Goal: Communication & Community: Answer question/provide support

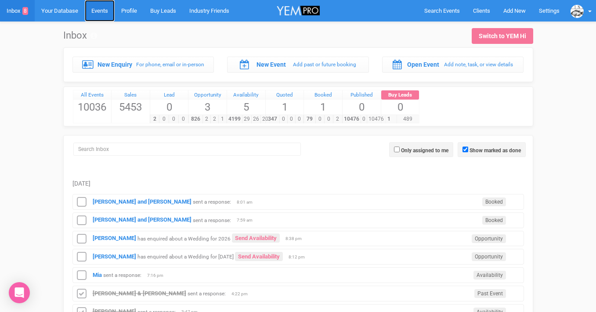
click at [100, 11] on link "Events" at bounding box center [100, 11] width 30 height 22
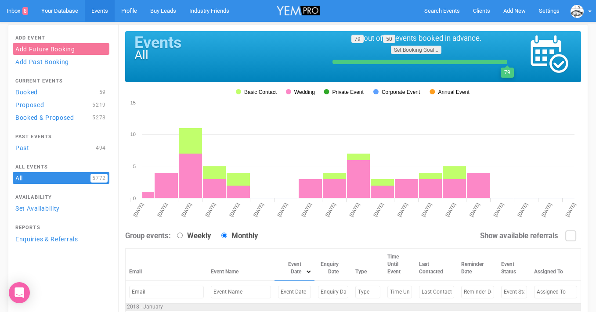
click at [278, 291] on input "text" at bounding box center [294, 292] width 33 height 13
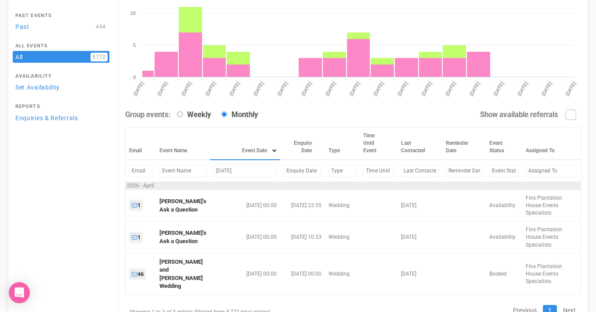
scroll to position [124, 0]
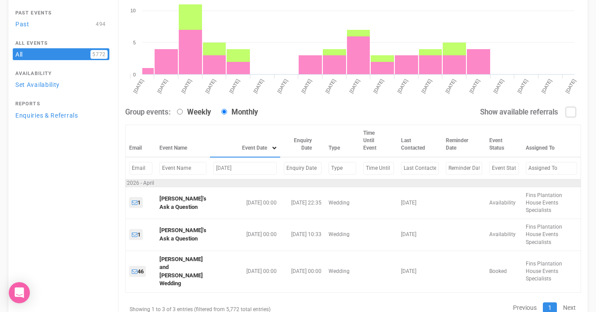
drag, startPoint x: 245, startPoint y: 166, endPoint x: 202, endPoint y: 166, distance: 43.5
click at [202, 166] on tr "april 17, 2026" at bounding box center [353, 168] width 455 height 22
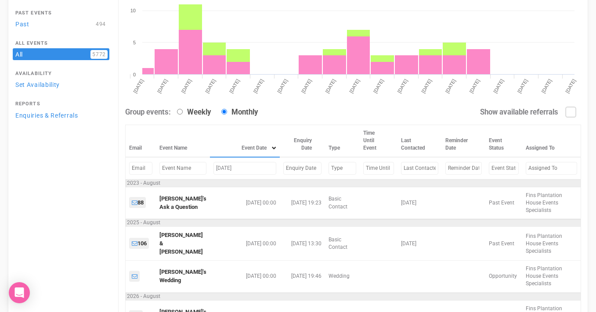
scroll to position [98, 0]
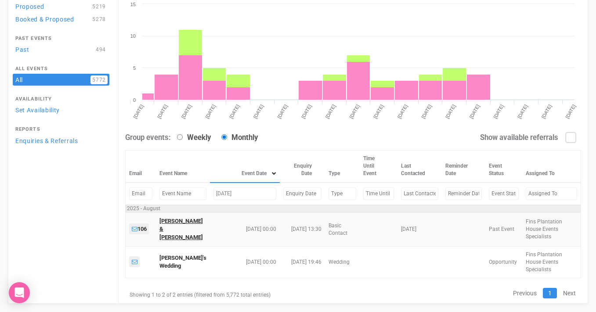
type input "Aug 2, 2025"
click at [181, 223] on link "Jessica Wilson & Corey Guse" at bounding box center [180, 229] width 43 height 23
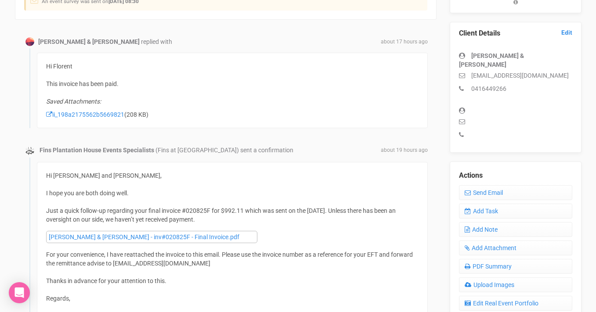
scroll to position [232, 0]
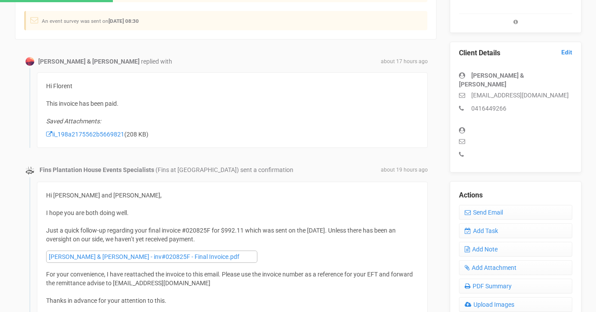
scroll to position [216, 0]
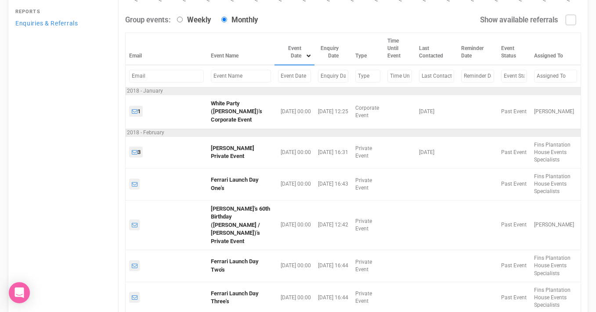
click at [222, 78] on input "text" at bounding box center [241, 76] width 60 height 13
click at [278, 77] on input "text" at bounding box center [294, 76] width 33 height 13
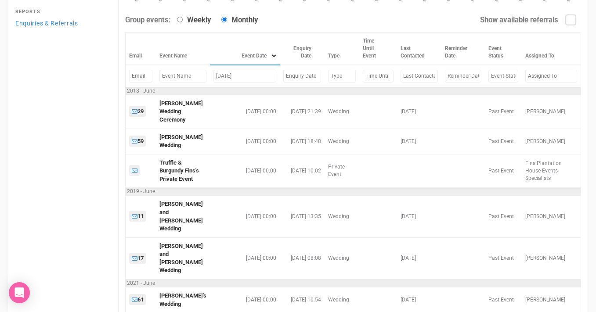
scroll to position [106, 0]
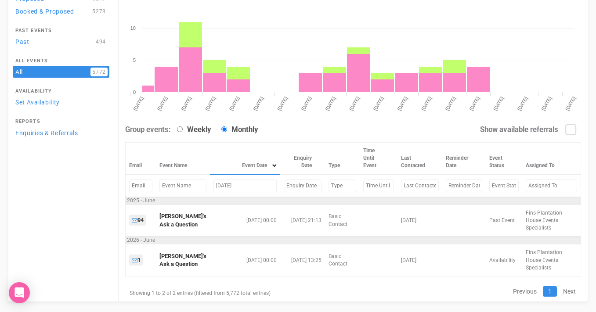
drag, startPoint x: 233, startPoint y: 189, endPoint x: 203, endPoint y: 185, distance: 30.1
click at [210, 185] on td "june 14" at bounding box center [245, 186] width 70 height 22
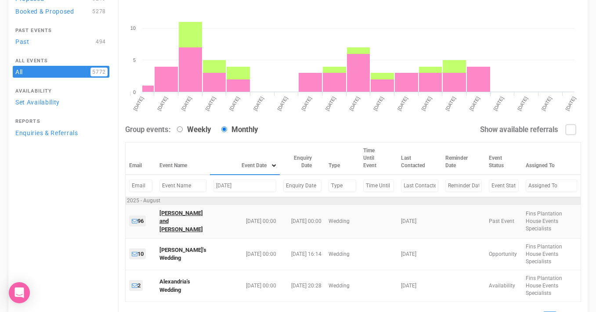
type input "Aug 8, 2025"
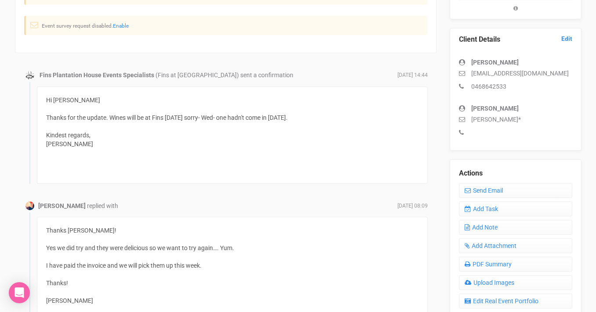
scroll to position [216, 0]
click at [482, 191] on link "Send Email" at bounding box center [515, 191] width 113 height 15
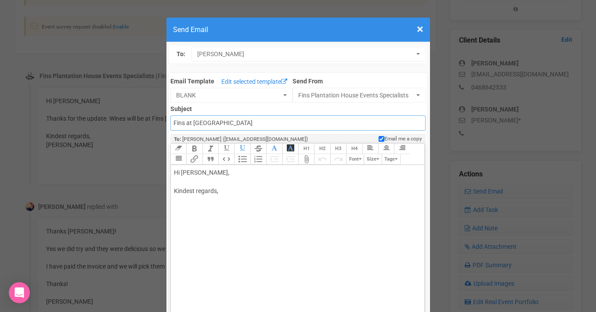
click at [197, 122] on input "Fins at [GEOGRAPHIC_DATA]" at bounding box center [297, 122] width 255 height 15
type input "Fins at [GEOGRAPHIC_DATA]"
drag, startPoint x: 200, startPoint y: 172, endPoint x: 222, endPoint y: 172, distance: 21.5
click at [222, 172] on div "Hi [PERSON_NAME], Kindest regards," at bounding box center [296, 191] width 244 height 46
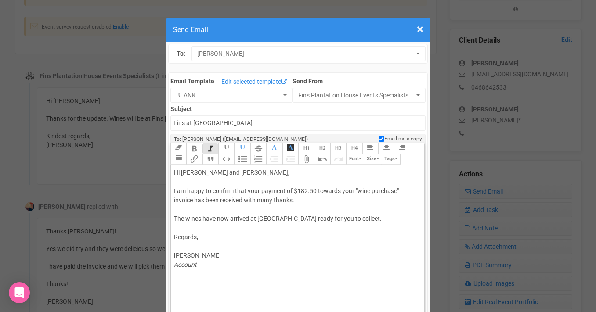
type trix-editor "<div>Hi [PERSON_NAME] and [PERSON_NAME],<br><br>I am happy to confirm that your…"
click at [173, 123] on input "Fins at [GEOGRAPHIC_DATA]" at bounding box center [297, 122] width 255 height 15
click at [288, 121] on input "Accounts - Fins at [GEOGRAPHIC_DATA]" at bounding box center [297, 122] width 255 height 15
type input "Accounts - Fins at [GEOGRAPHIC_DATA] - Thank you for your payment"
click at [286, 233] on div "Hi [PERSON_NAME] and [PERSON_NAME], I am happy to confirm that your payment of …" at bounding box center [296, 218] width 244 height 101
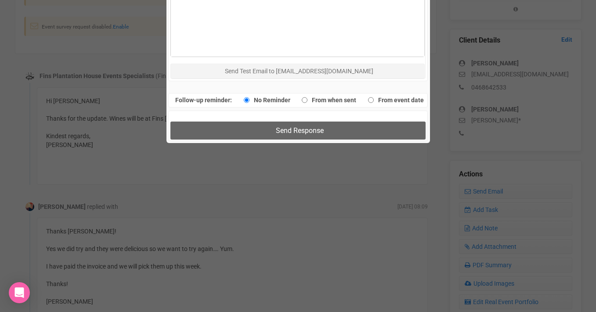
scroll to position [552, 0]
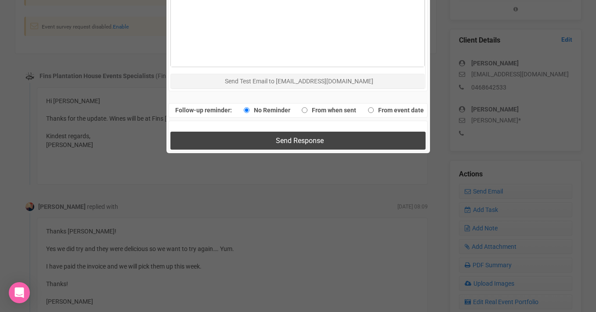
click at [324, 148] on button "Send Response" at bounding box center [297, 141] width 255 height 18
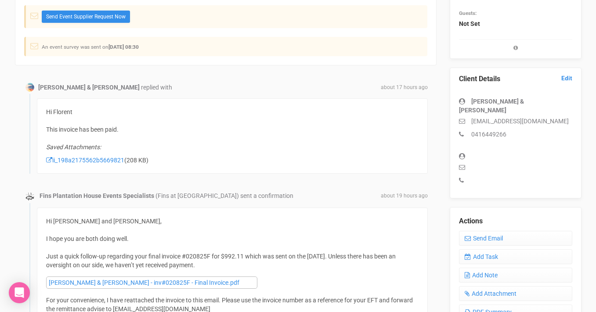
scroll to position [197, 0]
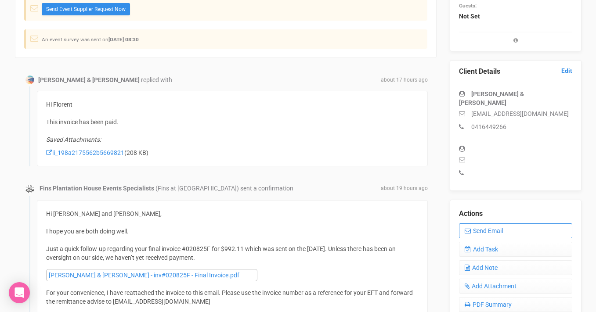
click at [488, 225] on link "Send Email" at bounding box center [515, 230] width 113 height 15
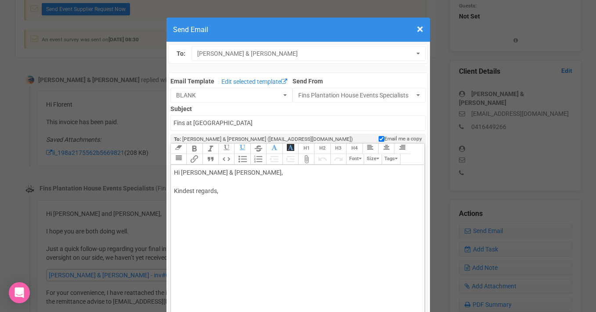
click at [174, 182] on div "Hi [PERSON_NAME] & [PERSON_NAME], Kindest regards," at bounding box center [296, 191] width 244 height 46
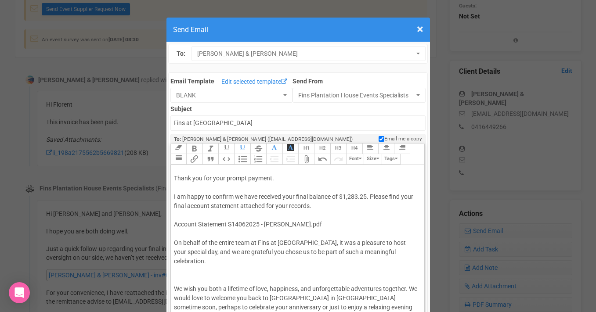
scroll to position [4, 0]
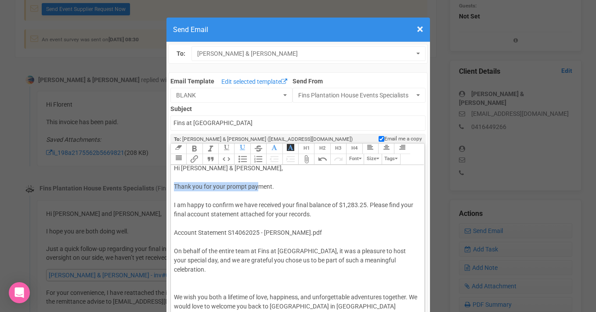
drag, startPoint x: 173, startPoint y: 186, endPoint x: 256, endPoint y: 185, distance: 83.0
click at [256, 185] on trix-editor "Hi Jessica Wilson & Corey Guse, Thank you for your prompt payment. I am happy t…" at bounding box center [297, 258] width 253 height 187
click at [247, 188] on div "Hi Jessica Wilson & Corey Guse, Thank you for your prompt payment. I am happy t…" at bounding box center [296, 297] width 244 height 267
click at [256, 187] on div "Hi Jessica Wilson & Corey Guse, Thank you for your payment. I am happy to confi…" at bounding box center [296, 297] width 244 height 267
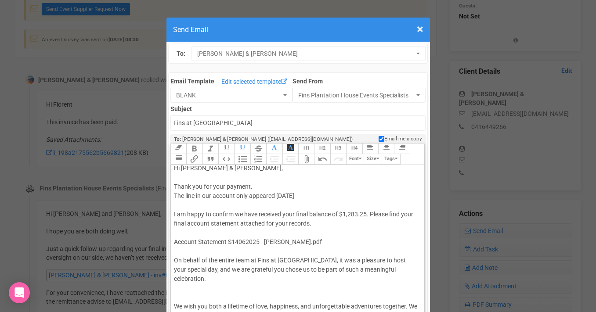
click at [249, 185] on div "Hi Jessica Wilson & Corey Guse, Thank you for your payment. The line in our acc…" at bounding box center [296, 302] width 244 height 277
click at [334, 187] on div "Hi Jessica Wilson & Corey Guse, Thank you for your payment and sending through …" at bounding box center [296, 302] width 244 height 277
click at [292, 197] on div "Hi Jessica Wilson & Corey Guse, Thank you for your payment and sending through …" at bounding box center [296, 302] width 244 height 277
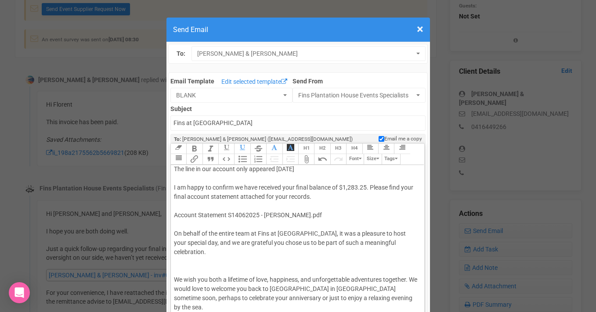
scroll to position [38, 0]
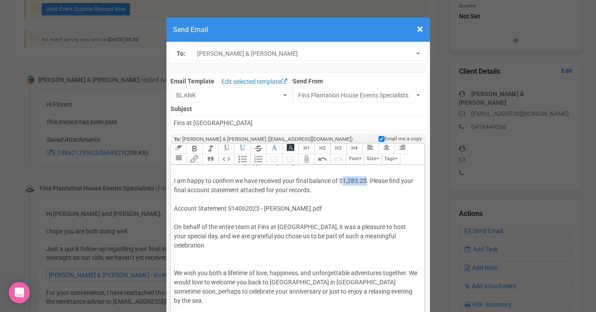
drag, startPoint x: 344, startPoint y: 181, endPoint x: 366, endPoint y: 181, distance: 22.0
click at [366, 181] on div "Hi Jessica Wilson & Corey Guse, Thank you for your payment and sending through …" at bounding box center [296, 268] width 244 height 277
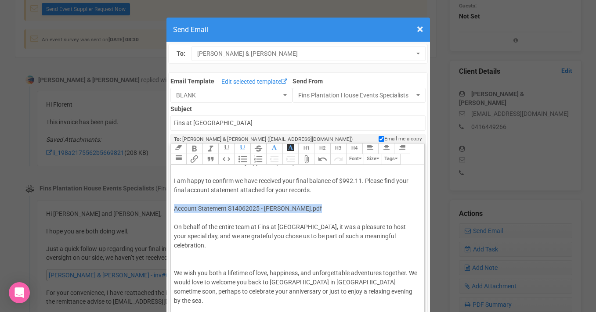
drag, startPoint x: 172, startPoint y: 210, endPoint x: 328, endPoint y: 211, distance: 156.8
click at [328, 211] on trix-editor "Hi Jessica Wilson & Corey Guse, Thank you for your payment and sending through …" at bounding box center [297, 258] width 253 height 187
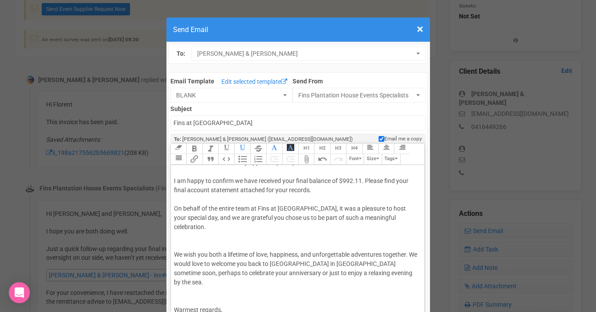
click at [191, 234] on div "Hi Jessica Wilson & Corey Guse, Thank you for your payment and sending through …" at bounding box center [296, 259] width 244 height 258
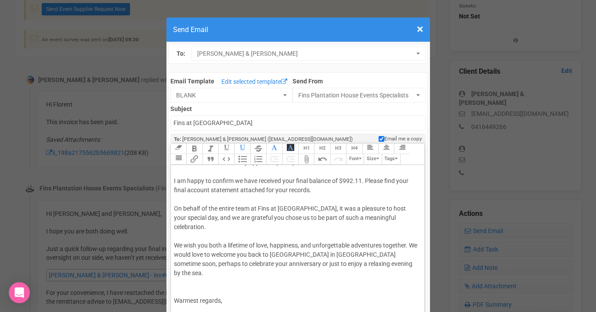
scroll to position [49, 0]
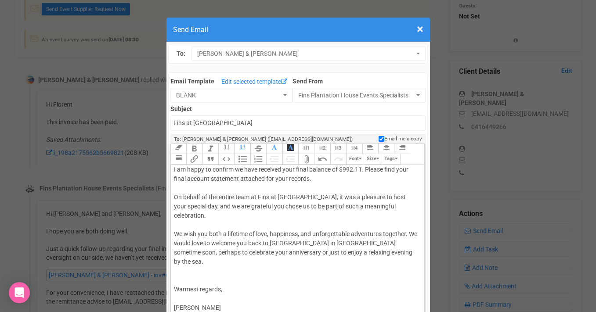
click at [205, 207] on div "Hi Jessica Wilson & Corey Guse, Thank you for your payment and sending through …" at bounding box center [296, 243] width 244 height 249
click at [180, 261] on div "Hi Jessica Wilson & Corey Guse, Thank you for your payment and sending through …" at bounding box center [296, 243] width 244 height 249
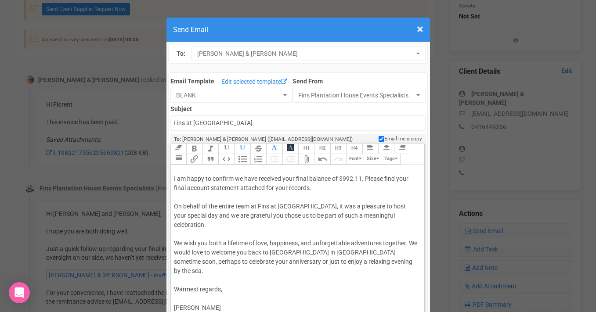
scroll to position [24, 0]
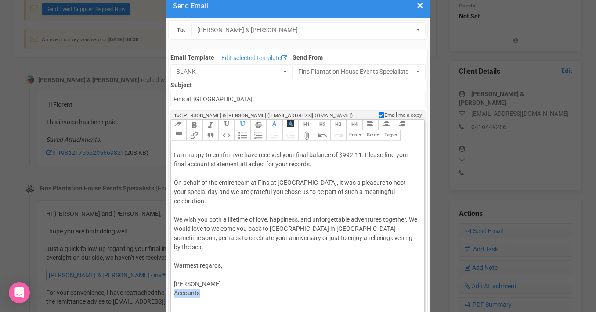
drag, startPoint x: 204, startPoint y: 275, endPoint x: 162, endPoint y: 275, distance: 41.3
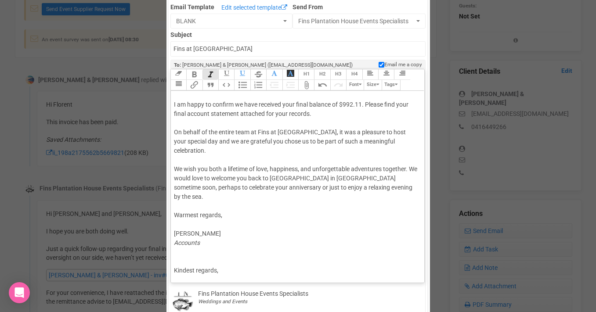
scroll to position [87, 0]
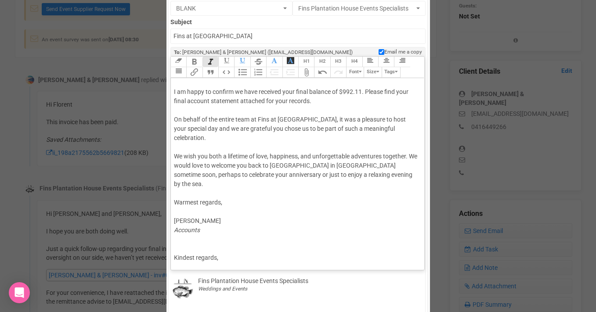
click at [210, 255] on div "Hi Jessica Wilson & Corey Guse, Thank you for your payment and sending through …" at bounding box center [296, 161] width 244 height 240
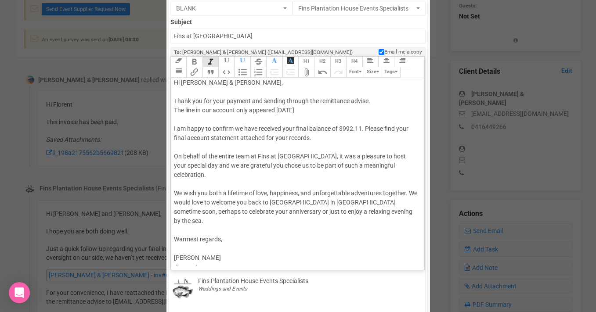
scroll to position [0, 0]
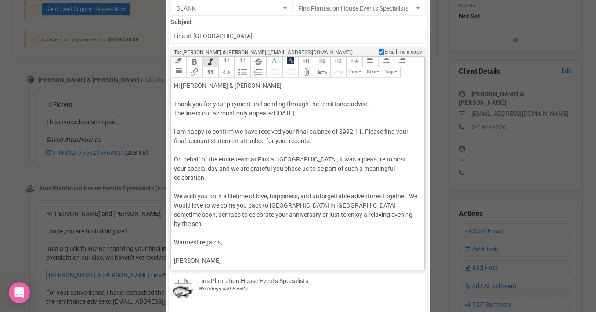
click at [182, 151] on div "Hi Jessica Wilson & Corey Guse, Thank you for your payment and sending through …" at bounding box center [296, 178] width 244 height 194
drag, startPoint x: 222, startPoint y: 85, endPoint x: 204, endPoint y: 86, distance: 18.0
click at [203, 86] on div "Hi Jessica Wilson & Corey Guse, Thank you for your payment and sending through …" at bounding box center [296, 178] width 244 height 194
click at [240, 85] on div "Hi Jessica & Corey Guse, Thank you for your payment and sending through the rem…" at bounding box center [296, 178] width 244 height 194
drag, startPoint x: 197, startPoint y: 114, endPoint x: 236, endPoint y: 113, distance: 38.6
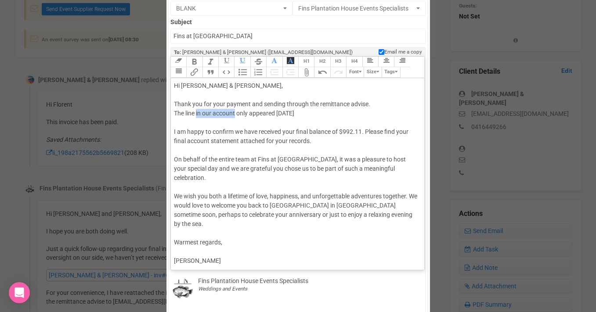
click at [236, 113] on div "Hi Jessica & Corey, Thank you for your payment and sending through the remittan…" at bounding box center [296, 178] width 244 height 194
click at [258, 113] on div "Hi Jessica & Corey, Thank you for your payment and sending through the remittan…" at bounding box center [296, 178] width 244 height 194
paste trix-editor "<span style="background-color: rgb(255, 255, 255); font-family: Roboto, Helveti…"
drag, startPoint x: 196, startPoint y: 112, endPoint x: 174, endPoint y: 112, distance: 22.0
click at [174, 112] on div "Hi Jessica & Corey, Thank you for your payment and sending through the remittan…" at bounding box center [296, 178] width 244 height 194
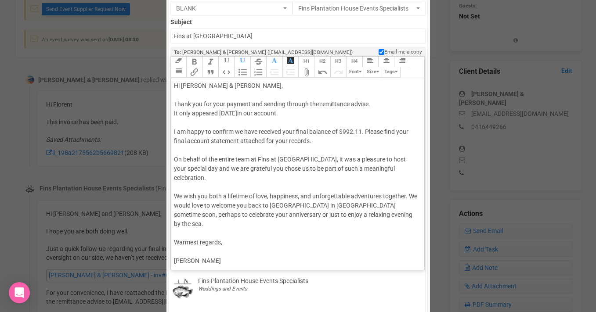
click at [182, 148] on div "Hi Jessica & Corey, Thank you for your payment and sending through the remittan…" at bounding box center [296, 178] width 244 height 194
click at [307, 71] on button "Attach Files" at bounding box center [306, 72] width 16 height 11
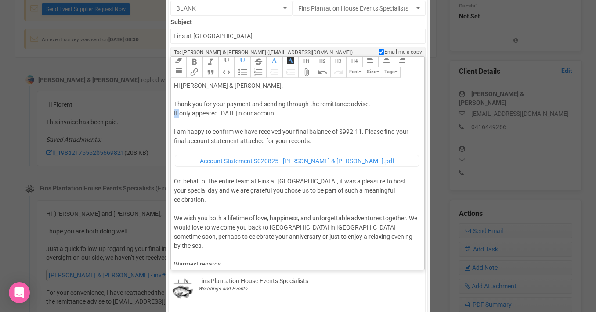
drag, startPoint x: 179, startPoint y: 112, endPoint x: 174, endPoint y: 112, distance: 4.8
click at [174, 112] on div "Hi Jessica & Corey, Thank you for your payment and sending through the remittan…" at bounding box center [296, 189] width 244 height 216
drag, startPoint x: 251, startPoint y: 114, endPoint x: 267, endPoint y: 113, distance: 16.7
click at [267, 113] on div "Hi Jessica & Corey, Thank you for your payment and sending through the remittan…" at bounding box center [296, 189] width 244 height 216
click at [298, 115] on div "Hi Jessica & Corey, Thank you for your payment and sending through the remittan…" at bounding box center [296, 189] width 244 height 216
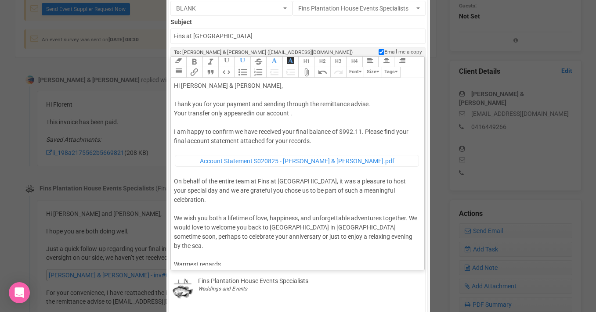
paste trix-editor "today</span> <span style="background-color: rgb(255, 255, 255); font-family: Ro…"
type trix-editor "<div>Hi Jessica &amp; Corey,<br><br>Thank you for your payment and sending thro…"
click at [175, 36] on input "Fins at [GEOGRAPHIC_DATA]" at bounding box center [297, 36] width 255 height 15
click at [267, 39] on input "Accounts - Fins at plantation house" at bounding box center [297, 36] width 255 height 15
type input "Accounts - Fins at [GEOGRAPHIC_DATA] - Thank you for your payment"
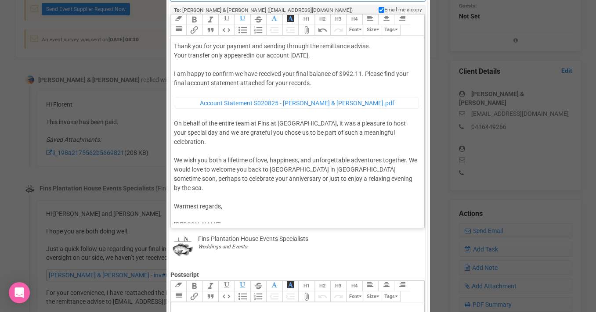
scroll to position [133, 0]
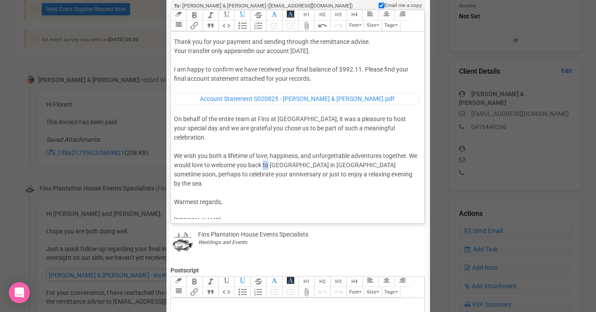
drag, startPoint x: 279, startPoint y: 156, endPoint x: 274, endPoint y: 157, distance: 5.3
click at [274, 157] on div "Hi Jessica & Corey, Thank you for your payment and sending through the remittan…" at bounding box center [296, 127] width 244 height 216
type trix-editor "<div>Hi Jessica &amp; Corey,<br><br>Thank you for your payment and sending thro…"
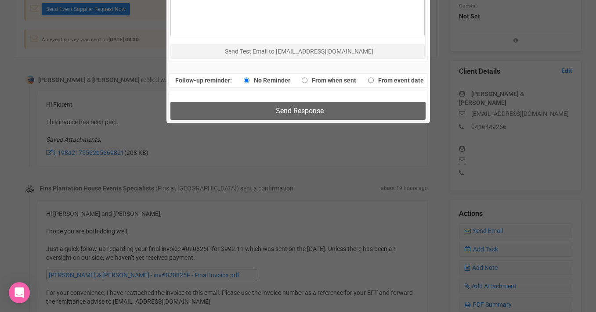
scroll to position [595, 0]
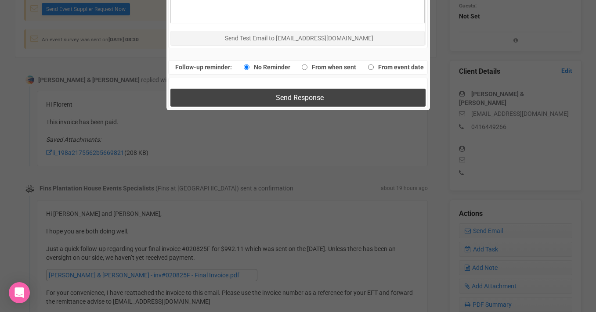
click at [288, 96] on span "Send Response" at bounding box center [300, 98] width 48 height 8
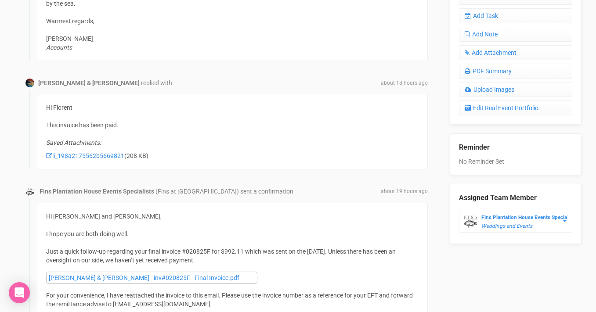
scroll to position [434, 0]
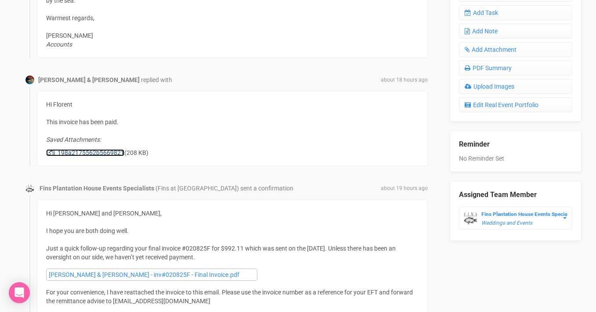
click at [88, 149] on link "ii_198a2175562b5669821" at bounding box center [85, 152] width 78 height 7
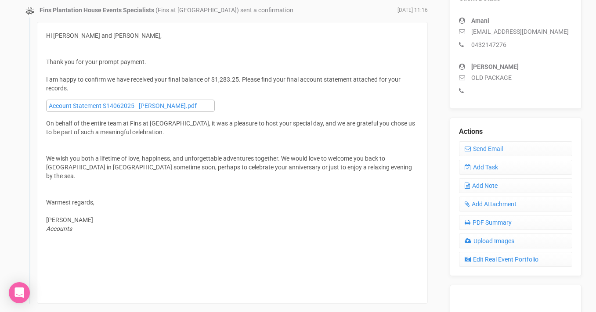
scroll to position [276, 0]
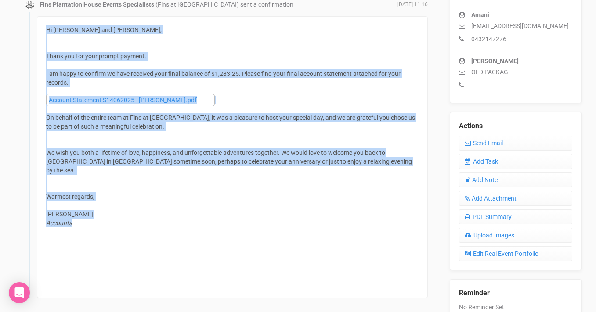
drag, startPoint x: 46, startPoint y: 29, endPoint x: 102, endPoint y: 218, distance: 197.0
click at [102, 218] on div "Hi Amani and Baldev, Thank you for your prompt payment. I am happy to confirm w…" at bounding box center [232, 157] width 391 height 282
copy div "Hi Amani and Baldev, Thank you for your prompt payment. I am happy to confirm w…"
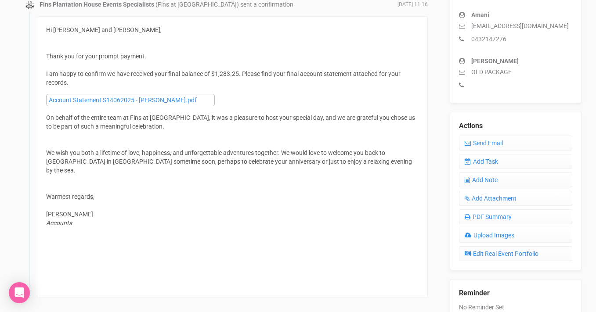
click at [65, 68] on div "Thank you for your prompt payment. I am happy to confirm we have received your …" at bounding box center [232, 100] width 372 height 97
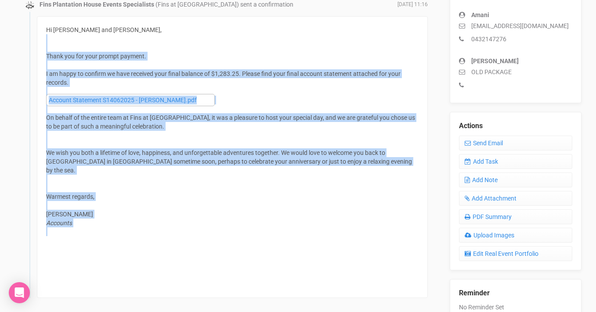
drag, startPoint x: 44, startPoint y: 45, endPoint x: 79, endPoint y: 227, distance: 186.0
click at [79, 227] on div "Hi Amani and Baldev, Thank you for your prompt payment. I am happy to confirm w…" at bounding box center [232, 157] width 391 height 282
copy div "Thank you for your prompt payment. I am happy to confirm we have received your …"
click at [200, 49] on div "Hi Amani and Baldev," at bounding box center [232, 38] width 372 height 26
drag, startPoint x: 47, startPoint y: 54, endPoint x: 84, endPoint y: 216, distance: 166.3
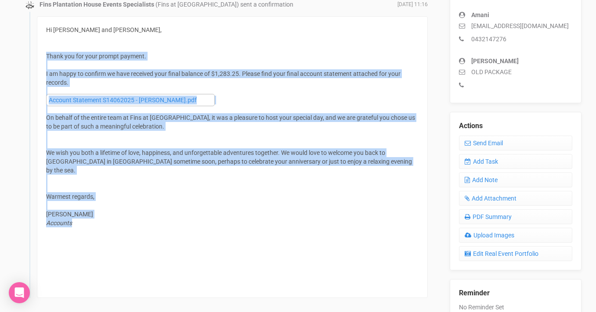
click at [84, 216] on div "Hi Amani and Baldev, Thank you for your prompt payment. I am happy to confirm w…" at bounding box center [232, 157] width 391 height 282
copy div "Thank you for your prompt payment. I am happy to confirm we have received your …"
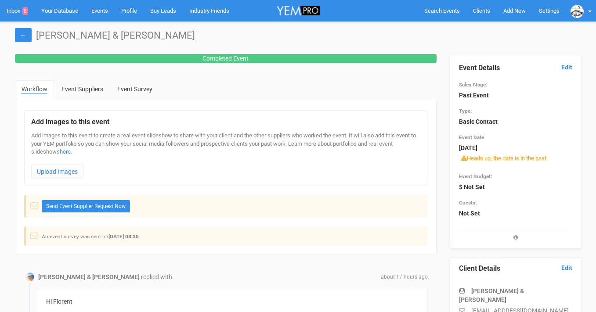
scroll to position [197, 0]
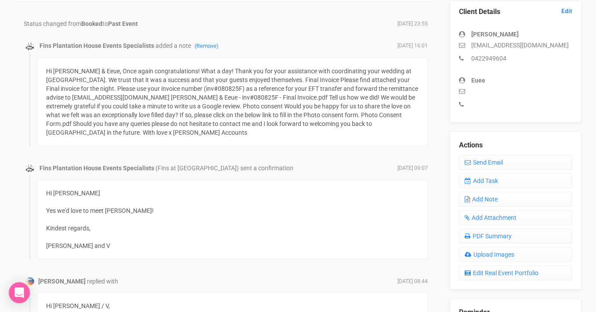
scroll to position [275, 0]
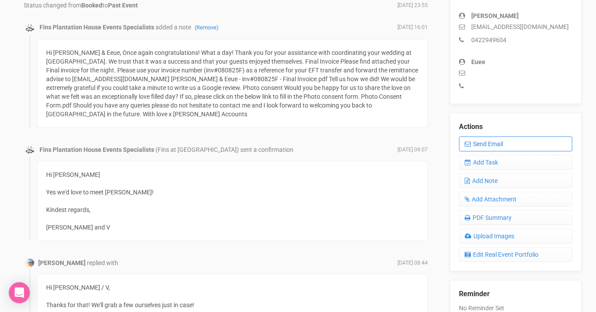
click at [489, 145] on link "Send Email" at bounding box center [515, 144] width 113 height 15
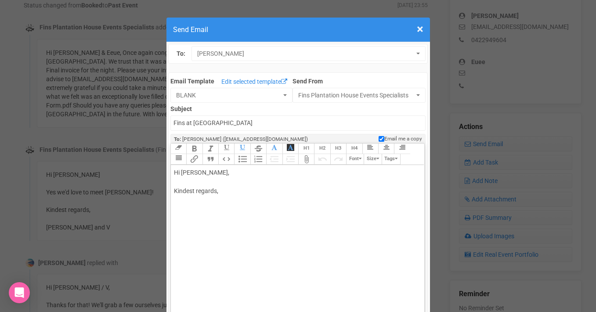
drag, startPoint x: 226, startPoint y: 173, endPoint x: 196, endPoint y: 173, distance: 29.9
click at [196, 173] on div "Hi Shari Hawthorne, Kindest regards," at bounding box center [296, 191] width 244 height 46
click at [188, 183] on div "Hi Shari & Eeue, Kindest regards," at bounding box center [296, 191] width 244 height 46
paste trix-editor "Thank you for your prompt payment.<br><br>I am happy to confirm we have receive…"
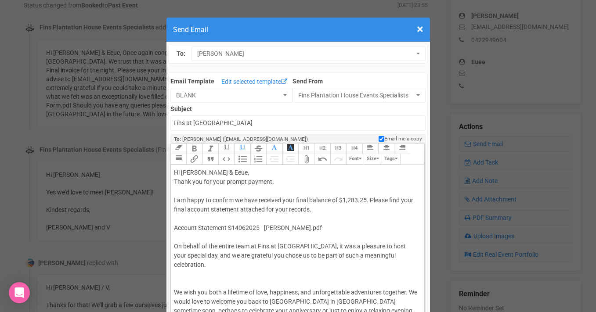
click at [174, 181] on div "Hi Shari & Eeue, Thank you for your prompt payment. I am happy to confirm we ha…" at bounding box center [296, 283] width 244 height 231
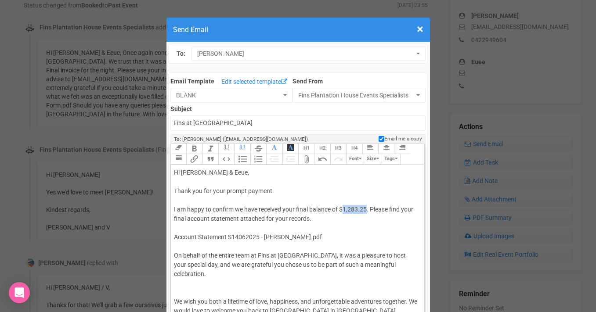
drag, startPoint x: 344, startPoint y: 209, endPoint x: 367, endPoint y: 209, distance: 23.3
click at [367, 209] on div "Hi Shari & Eeue, Thank you for your prompt payment. I am happy to confirm we ha…" at bounding box center [296, 288] width 244 height 240
drag, startPoint x: 176, startPoint y: 229, endPoint x: 182, endPoint y: 251, distance: 23.3
click at [182, 251] on div "Hi Shari & Eeue, Thank you for your prompt payment. I am happy to confirm we ha…" at bounding box center [296, 288] width 244 height 240
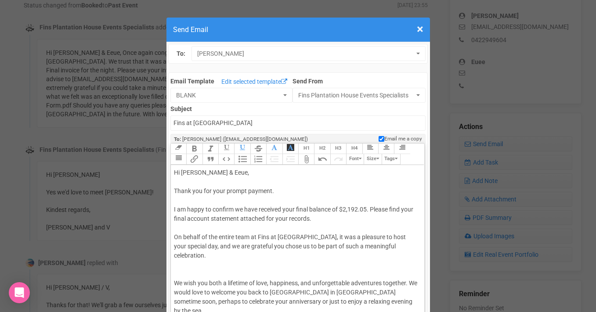
click at [177, 270] on div "Hi Shari & Eeue, Thank you for your prompt payment. I am happy to confirm we ha…" at bounding box center [296, 278] width 244 height 221
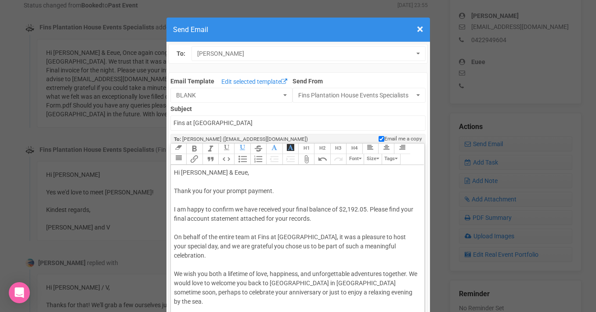
scroll to position [12, 0]
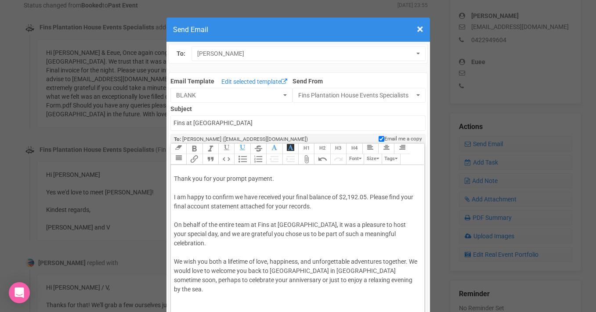
click at [209, 286] on div "Hi Shari & Eeue, Thank you for your prompt payment. I am happy to confirm we ha…" at bounding box center [296, 262] width 244 height 212
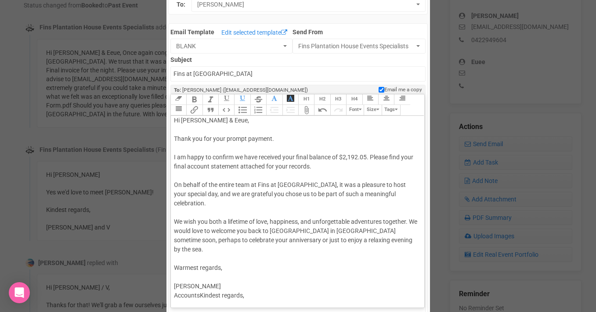
scroll to position [65, 0]
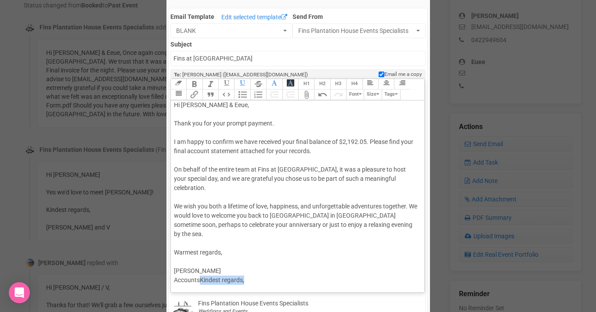
drag, startPoint x: 249, startPoint y: 263, endPoint x: 200, endPoint y: 264, distance: 49.6
click at [200, 264] on div "Hi Shari & Eeue, Thank you for your prompt payment. I am happy to confirm we ha…" at bounding box center [296, 202] width 244 height 203
type trix-editor "<div>Hi Shari &amp; Eeue,<br><br>Thank you for your prompt payment.<br><br>I am…"
click at [193, 163] on div "Hi Shari & Eeue, Thank you for your prompt payment. I am happy to confirm we ha…" at bounding box center [296, 202] width 244 height 203
click at [173, 58] on input "Fins at [GEOGRAPHIC_DATA]" at bounding box center [297, 58] width 255 height 15
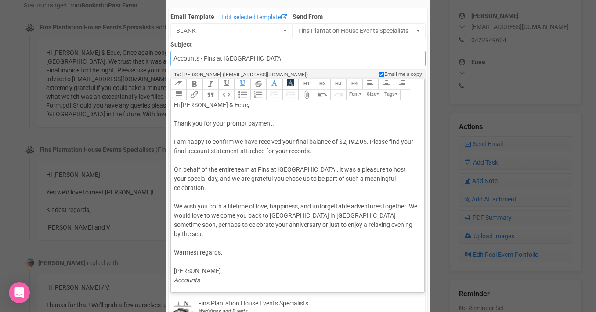
click at [282, 61] on input "Accounts - Fins at plantation house" at bounding box center [297, 58] width 255 height 15
type input "Accounts - Fins at [GEOGRAPHIC_DATA] - Thank you for your payment"
click at [193, 189] on div "Hi Shari & Eeue, Thank you for your prompt payment. I am happy to confirm we ha…" at bounding box center [296, 202] width 244 height 203
click at [304, 96] on button "Attach Files" at bounding box center [306, 95] width 16 height 11
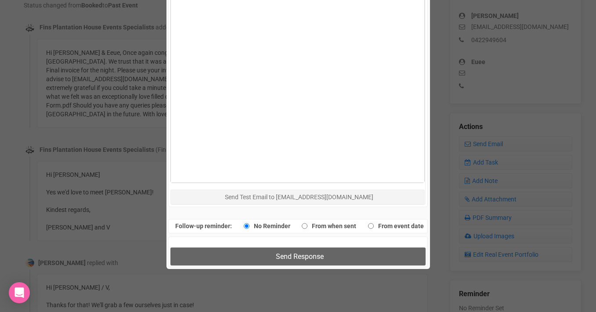
scroll to position [475, 0]
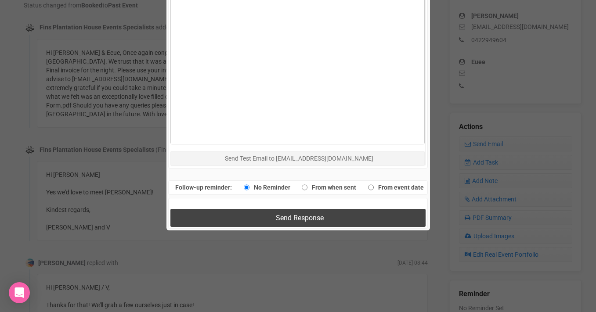
click at [293, 213] on button "Send Response" at bounding box center [297, 218] width 255 height 18
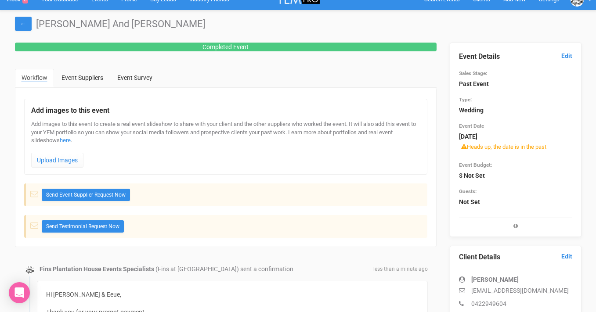
scroll to position [0, 0]
